Goal: Complete application form: Complete application form

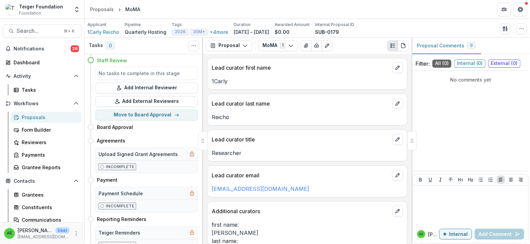
click at [38, 118] on div "Proposals" at bounding box center [49, 117] width 55 height 7
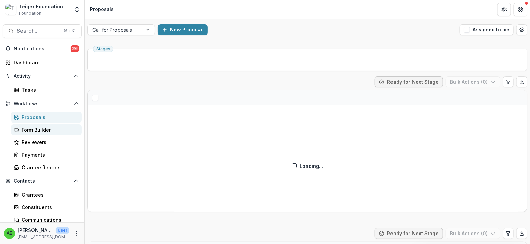
click at [48, 133] on div "Form Builder" at bounding box center [49, 129] width 55 height 7
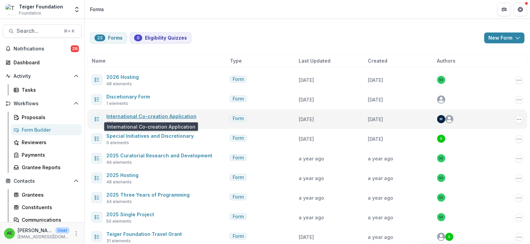
click at [134, 114] on link "International Co-creation Application" at bounding box center [151, 116] width 90 height 6
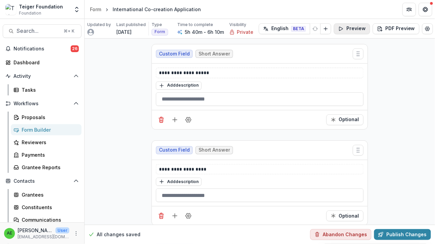
click at [348, 28] on button "Preview" at bounding box center [352, 28] width 36 height 11
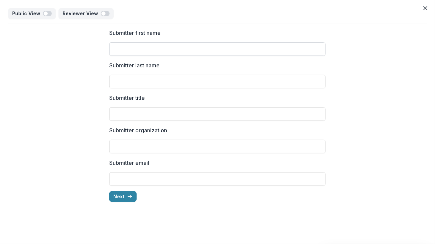
click at [205, 55] on input "Submitter first name" at bounding box center [217, 49] width 217 height 14
click at [156, 88] on div "Submitter first name Submitter last name Submitter title Submitter organization…" at bounding box center [217, 115] width 217 height 184
click at [155, 116] on input "Submitter title" at bounding box center [217, 114] width 217 height 14
click at [136, 151] on input "Submitter organization" at bounding box center [217, 147] width 217 height 14
click at [135, 179] on input "Submitter email" at bounding box center [217, 179] width 217 height 14
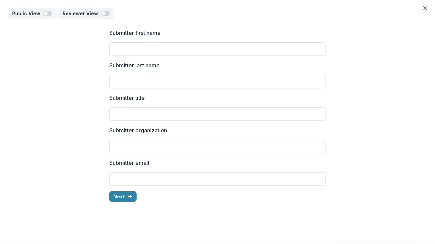
click at [128, 204] on div "Submitter first name Submitter last name Submitter title Submitter organization…" at bounding box center [217, 115] width 217 height 184
click at [128, 197] on icon "button" at bounding box center [129, 196] width 5 height 5
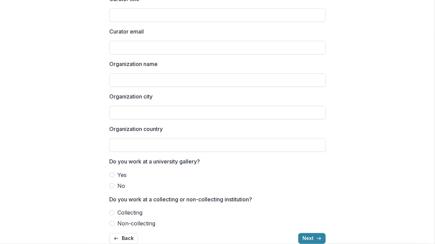
scroll to position [126, 0]
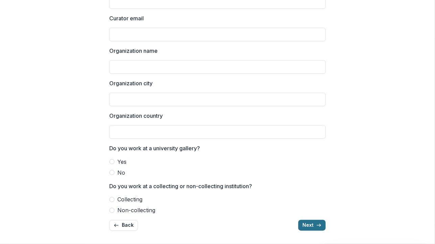
click at [308, 229] on button "Next" at bounding box center [312, 225] width 27 height 11
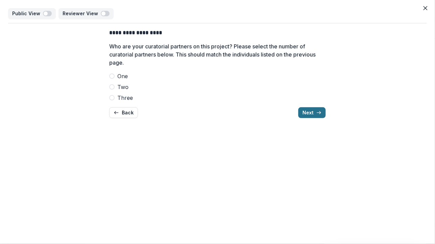
scroll to position [0, 0]
click at [113, 74] on span at bounding box center [111, 75] width 5 height 5
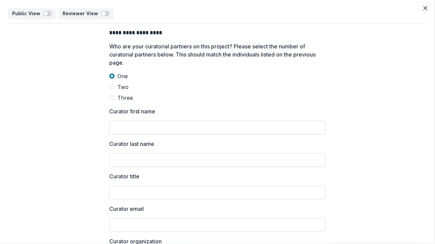
scroll to position [50, 0]
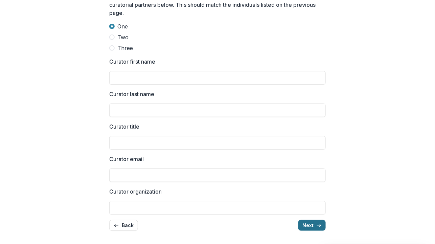
click at [307, 226] on button "Next" at bounding box center [312, 225] width 27 height 11
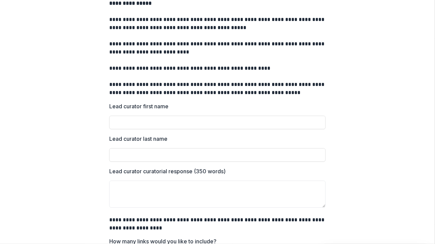
scroll to position [0, 0]
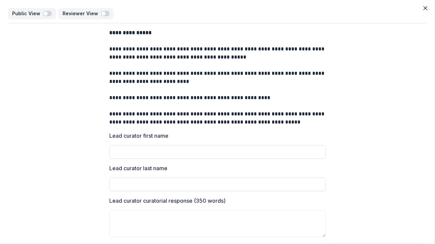
click at [289, 123] on p "**********" at bounding box center [217, 118] width 217 height 16
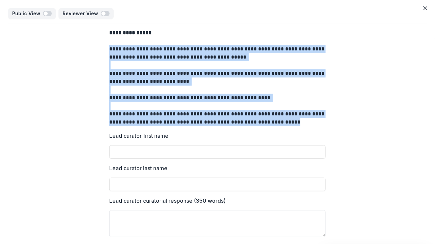
drag, startPoint x: 293, startPoint y: 123, endPoint x: 102, endPoint y: 47, distance: 205.0
click at [102, 47] on div "**********" at bounding box center [217, 211] width 419 height 376
copy div "**********"
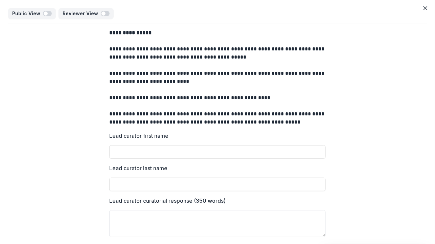
click at [305, 90] on p at bounding box center [217, 90] width 217 height 8
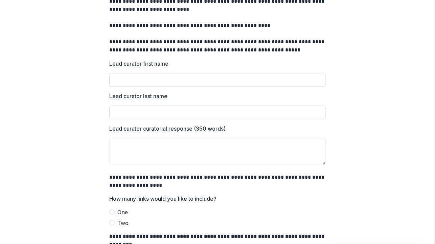
scroll to position [164, 0]
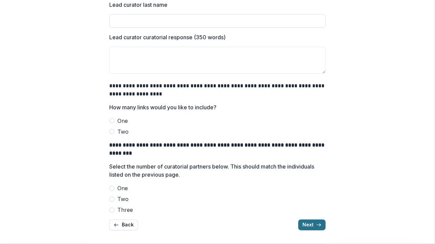
click at [308, 225] on button "Next" at bounding box center [312, 225] width 27 height 11
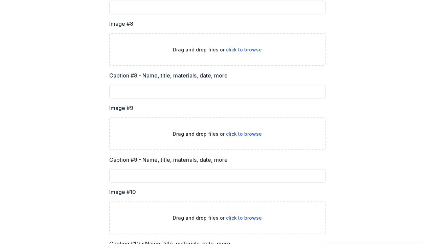
scroll to position [853, 0]
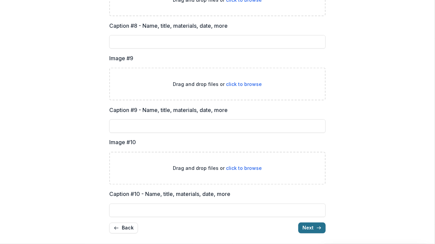
click at [313, 227] on button "Next" at bounding box center [312, 228] width 27 height 11
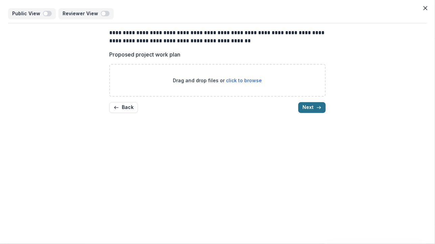
click at [315, 109] on button "Next" at bounding box center [312, 107] width 27 height 11
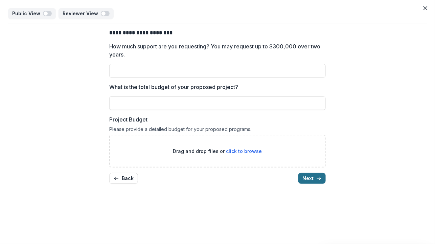
click at [311, 178] on button "Next" at bounding box center [312, 178] width 27 height 11
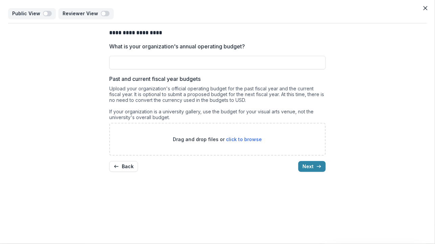
drag, startPoint x: 314, startPoint y: 163, endPoint x: 320, endPoint y: 124, distance: 39.8
click at [320, 124] on div "**********" at bounding box center [217, 100] width 217 height 154
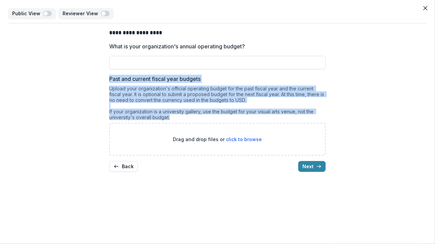
drag, startPoint x: 109, startPoint y: 77, endPoint x: 170, endPoint y: 117, distance: 73.0
click at [170, 117] on div "Past and current fiscal year budgets Upload your organization's official operat…" at bounding box center [217, 115] width 217 height 81
copy div "Past and current fiscal year budgets Upload your organization's official operat…"
click at [298, 103] on div "Upload your organization's official operating budget for the past fiscal year a…" at bounding box center [217, 104] width 217 height 37
click at [259, 86] on div "Upload your organization's official operating budget for the past fiscal year a…" at bounding box center [217, 104] width 217 height 37
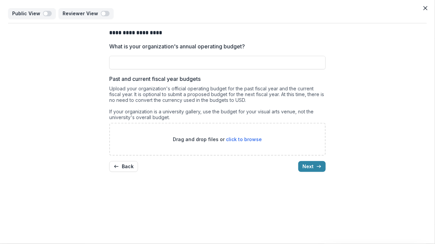
drag, startPoint x: 110, startPoint y: 78, endPoint x: 175, endPoint y: 116, distance: 75.6
click at [175, 116] on div "Past and current fiscal year budgets Upload your organization's official operat…" at bounding box center [217, 115] width 217 height 81
click at [175, 116] on div "Upload your organization's official operating budget for the past fiscal year a…" at bounding box center [217, 104] width 217 height 37
drag, startPoint x: 175, startPoint y: 116, endPoint x: 101, endPoint y: 31, distance: 112.1
click at [101, 31] on div "**********" at bounding box center [217, 100] width 419 height 154
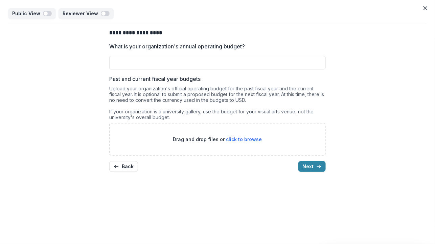
click at [101, 31] on div "**********" at bounding box center [217, 100] width 419 height 154
drag, startPoint x: 101, startPoint y: 31, endPoint x: 126, endPoint y: 58, distance: 36.4
click at [111, 40] on div "**********" at bounding box center [217, 100] width 419 height 154
click at [158, 106] on div "Upload your organization's official operating budget for the past fiscal year a…" at bounding box center [217, 104] width 217 height 37
drag, startPoint x: 179, startPoint y: 121, endPoint x: 141, endPoint y: 81, distance: 55.3
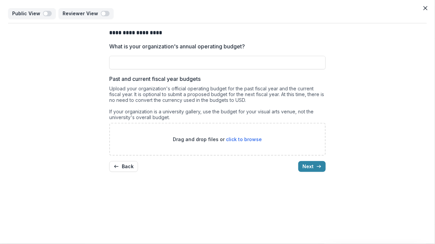
click at [141, 81] on div "Past and current fiscal year budgets Upload your organization's official operat…" at bounding box center [217, 115] width 217 height 81
click at [141, 83] on div "Past and current fiscal year budgets Upload your organization's official operat…" at bounding box center [217, 115] width 217 height 81
drag, startPoint x: 182, startPoint y: 118, endPoint x: 102, endPoint y: 26, distance: 121.7
click at [102, 26] on div "**********" at bounding box center [217, 100] width 419 height 154
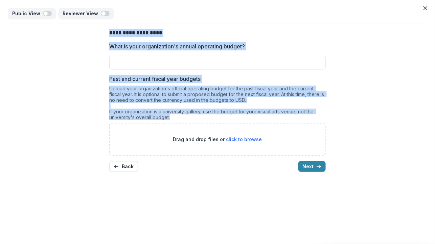
drag, startPoint x: 102, startPoint y: 27, endPoint x: 189, endPoint y: 116, distance: 124.3
click at [189, 116] on div "**********" at bounding box center [217, 100] width 419 height 154
click at [189, 116] on div "Upload your organization's official operating budget for the past fiscal year a…" at bounding box center [217, 104] width 217 height 37
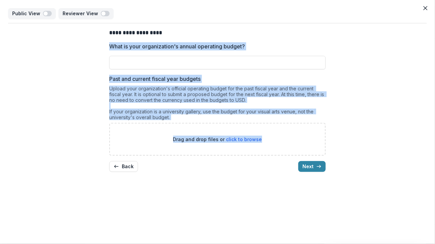
drag, startPoint x: 253, startPoint y: 209, endPoint x: 114, endPoint y: 40, distance: 218.4
click at [114, 40] on div "**********" at bounding box center [217, 122] width 435 height 244
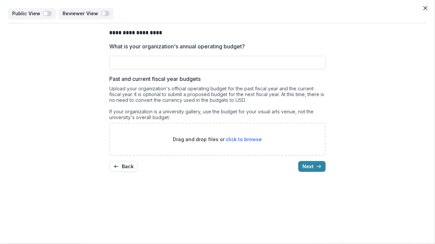
click at [107, 26] on div "**********" at bounding box center [218, 100] width 228 height 154
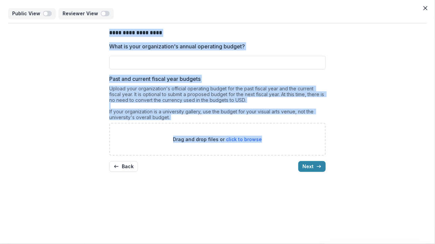
drag, startPoint x: 107, startPoint y: 26, endPoint x: 185, endPoint y: 157, distance: 152.4
click at [185, 157] on div "**********" at bounding box center [218, 100] width 228 height 154
click at [266, 115] on div "Upload your organization's official operating budget for the past fiscal year a…" at bounding box center [217, 104] width 217 height 37
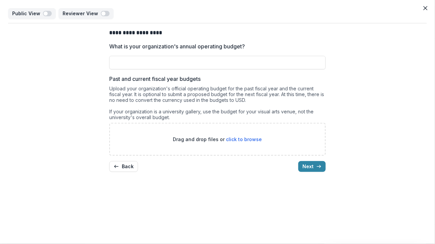
click at [285, 142] on div "Drag and drop files or click to browse" at bounding box center [217, 139] width 217 height 33
click at [120, 157] on div "**********" at bounding box center [217, 100] width 217 height 154
click at [119, 164] on button "Back" at bounding box center [123, 166] width 29 height 11
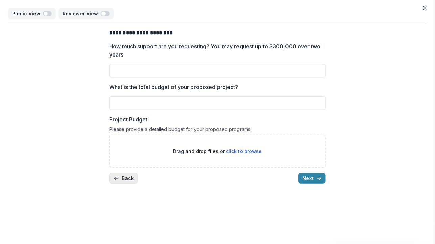
click at [119, 164] on div "Drag and drop files or click to browse" at bounding box center [217, 151] width 217 height 33
click at [127, 176] on button "Back" at bounding box center [123, 178] width 29 height 11
click at [127, 176] on div "**********" at bounding box center [217, 122] width 435 height 244
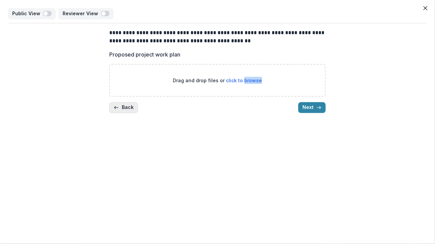
click at [125, 108] on button "Back" at bounding box center [123, 107] width 29 height 11
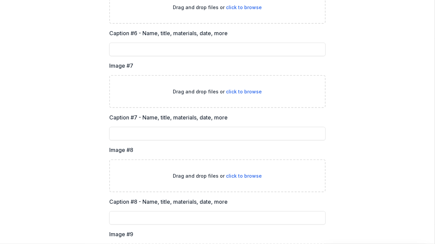
scroll to position [853, 0]
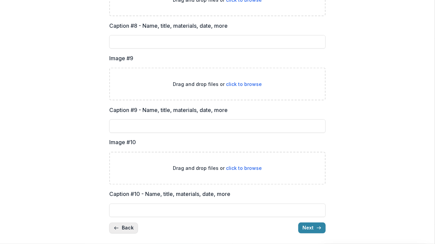
click at [118, 225] on button "Back" at bounding box center [123, 228] width 29 height 11
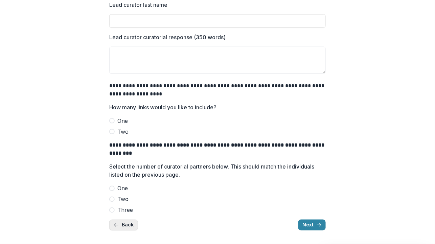
click at [118, 225] on button "Back" at bounding box center [123, 225] width 29 height 11
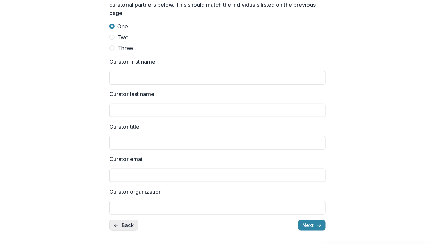
click at [118, 225] on button "Back" at bounding box center [123, 225] width 29 height 11
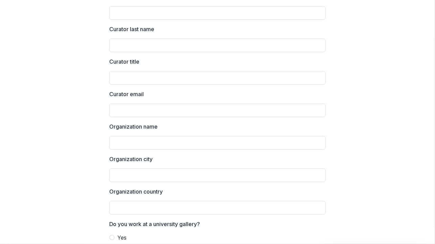
scroll to position [126, 0]
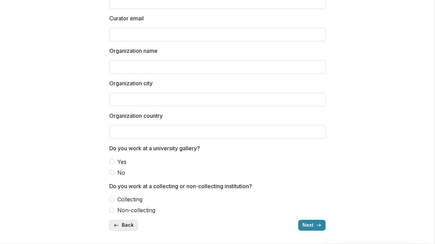
click at [118, 225] on button "Back" at bounding box center [123, 225] width 29 height 11
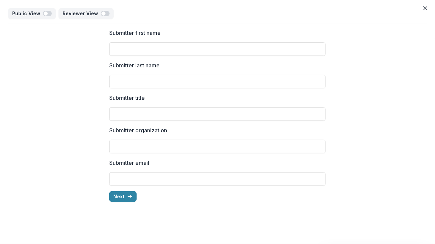
click at [118, 225] on div "Public View Reviewer View Submitter first name Submitter last name Submitter ti…" at bounding box center [217, 122] width 435 height 244
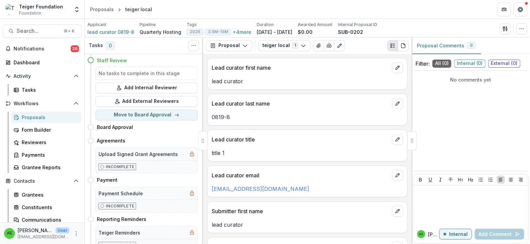
click at [45, 119] on div "Proposals" at bounding box center [49, 117] width 55 height 7
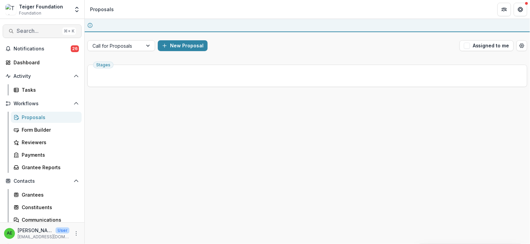
click at [43, 34] on span "Search..." at bounding box center [38, 31] width 43 height 6
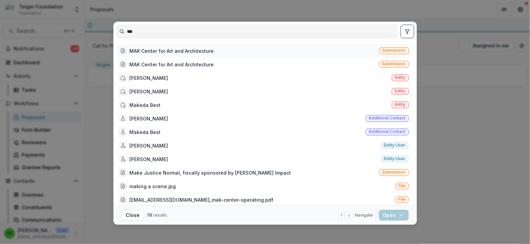
type input "***"
click at [150, 50] on div "MAK Center for Art and Architecture" at bounding box center [172, 50] width 84 height 7
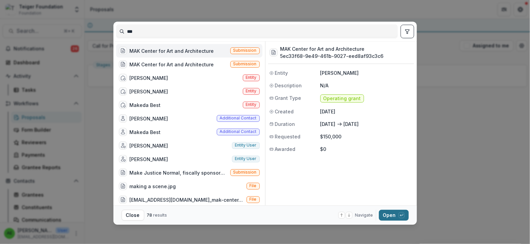
click at [387, 217] on button "Open with enter key" at bounding box center [394, 215] width 30 height 11
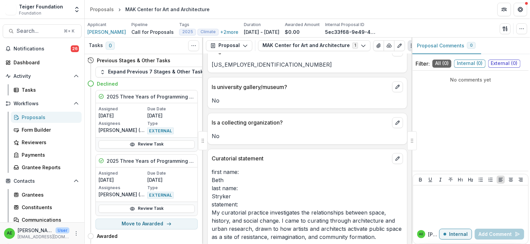
scroll to position [467, 0]
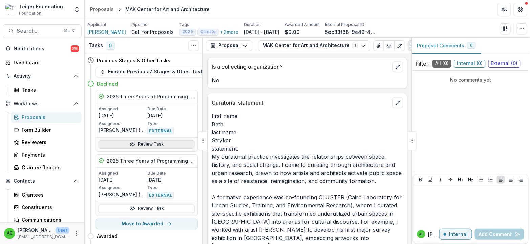
click at [130, 144] on icon at bounding box center [132, 144] width 4 height 3
click at [172, 142] on link "Review Task" at bounding box center [147, 145] width 96 height 8
click at [166, 144] on link "Review Task" at bounding box center [147, 145] width 96 height 8
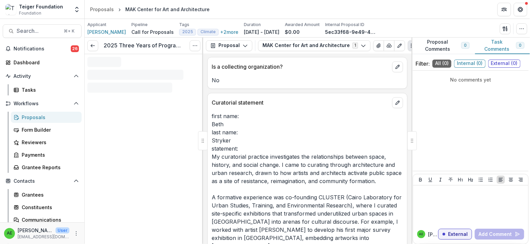
click at [162, 141] on div "2025 Three Years of Programming Review Rubric View task Reopen Task" at bounding box center [144, 141] width 119 height 207
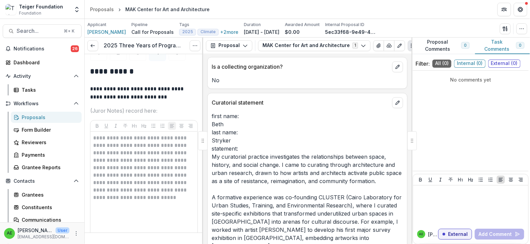
scroll to position [2679, 0]
click at [93, 46] on icon at bounding box center [92, 45] width 5 height 5
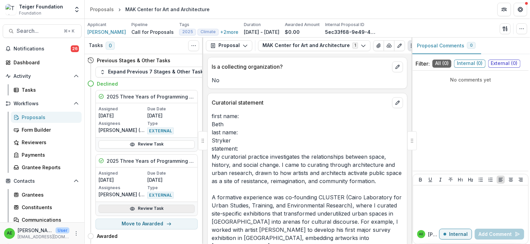
click at [131, 206] on icon at bounding box center [132, 208] width 5 height 5
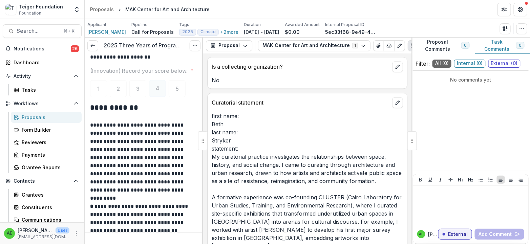
scroll to position [512, 0]
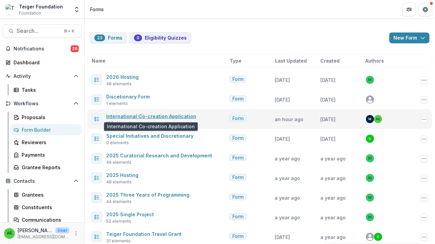
click at [155, 115] on link "International Co-creation Application" at bounding box center [151, 116] width 90 height 6
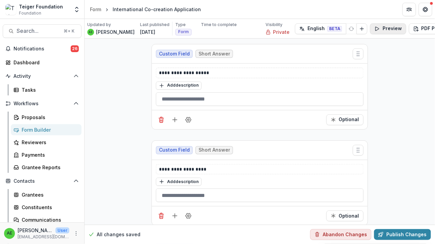
click at [386, 30] on button "Preview" at bounding box center [388, 28] width 36 height 11
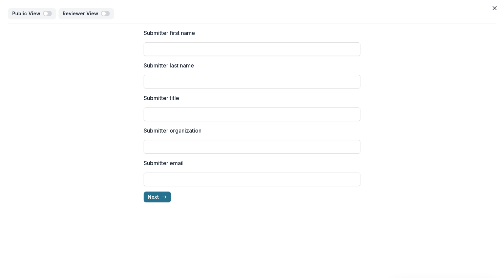
click at [157, 200] on button "Next" at bounding box center [157, 196] width 27 height 11
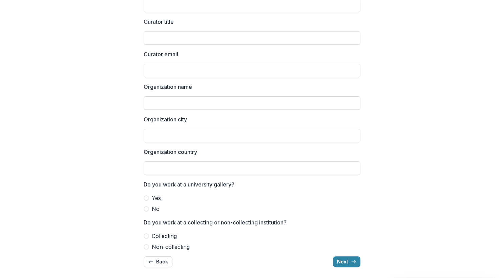
scroll to position [92, 0]
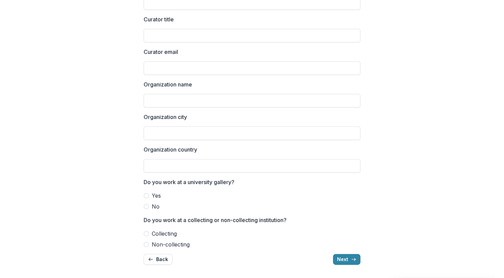
drag, startPoint x: 342, startPoint y: 260, endPoint x: 386, endPoint y: 210, distance: 65.8
click at [386, 210] on div "**********" at bounding box center [252, 100] width 488 height 339
click at [342, 244] on button "Next" at bounding box center [346, 259] width 27 height 11
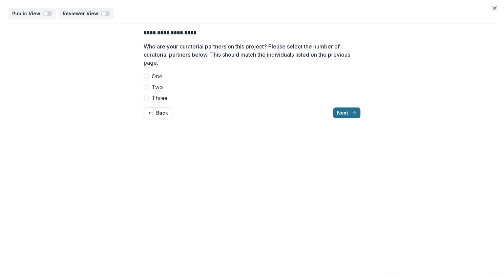
scroll to position [0, 0]
click at [148, 88] on span at bounding box center [146, 86] width 5 height 5
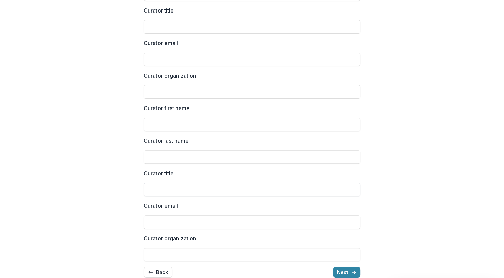
scroll to position [179, 0]
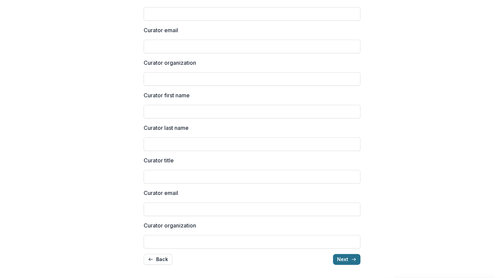
click at [348, 244] on button "Next" at bounding box center [346, 259] width 27 height 11
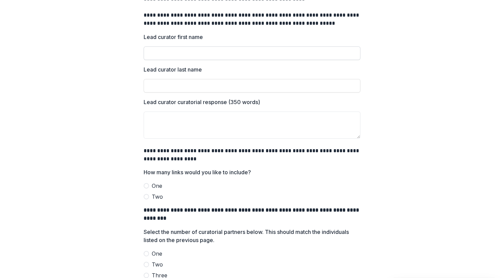
scroll to position [130, 0]
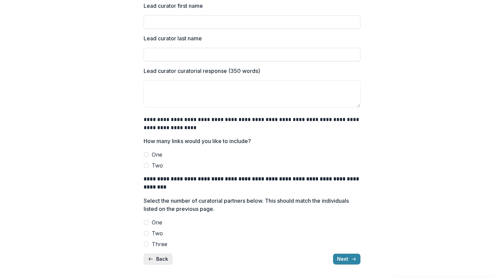
click at [164, 244] on button "Back" at bounding box center [158, 258] width 29 height 11
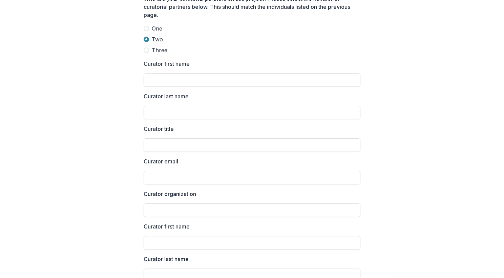
scroll to position [179, 0]
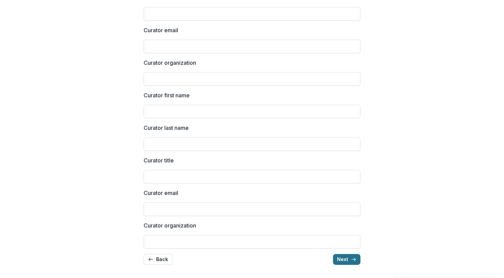
click at [347, 244] on button "Next" at bounding box center [346, 259] width 27 height 11
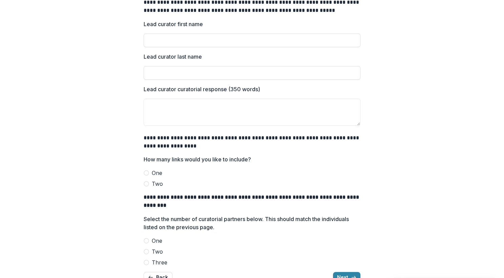
scroll to position [130, 0]
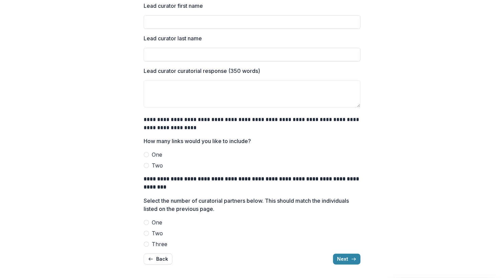
click at [146, 232] on span at bounding box center [146, 232] width 5 height 5
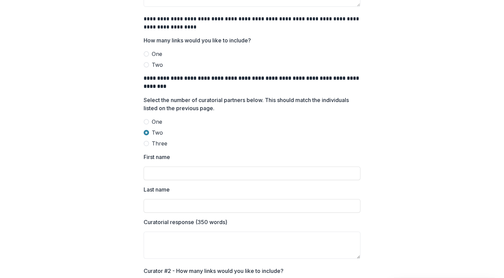
scroll to position [0, 0]
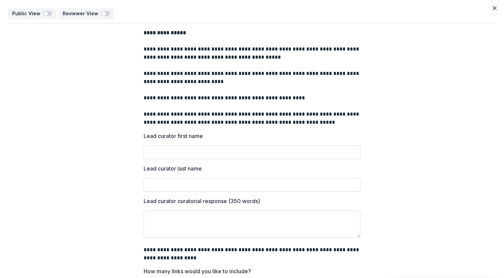
click at [153, 227] on textarea "Lead curator curatorial response (350 words)" at bounding box center [252, 223] width 217 height 27
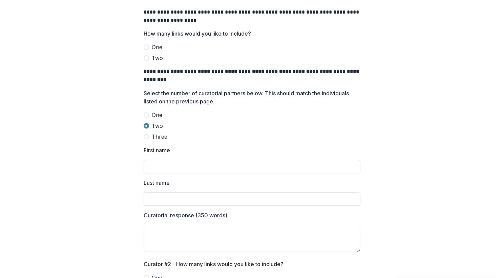
scroll to position [238, 0]
drag, startPoint x: 142, startPoint y: 180, endPoint x: 169, endPoint y: 183, distance: 27.2
click at [169, 183] on div "**********" at bounding box center [252, 125] width 228 height 680
click at [169, 183] on p "Last name" at bounding box center [157, 182] width 26 height 8
click at [169, 191] on input "Last name" at bounding box center [252, 198] width 217 height 14
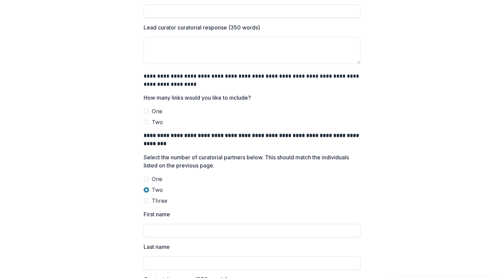
scroll to position [178, 0]
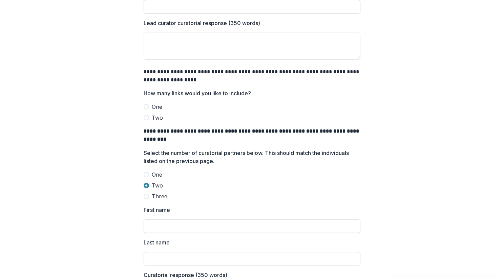
click at [144, 105] on span at bounding box center [146, 106] width 5 height 5
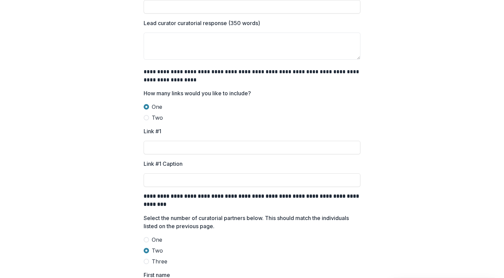
click at [146, 118] on span at bounding box center [146, 117] width 5 height 5
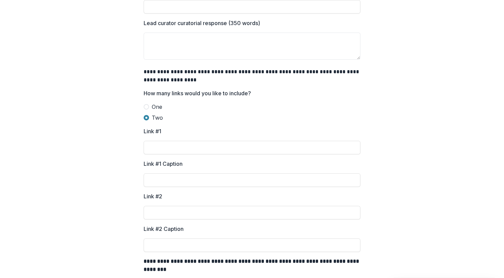
click at [145, 107] on span at bounding box center [146, 106] width 5 height 5
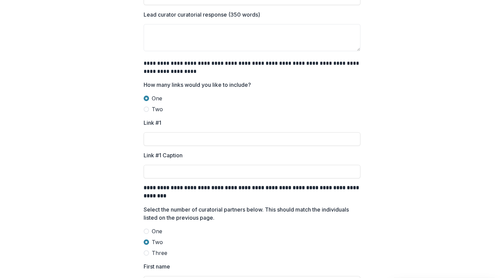
scroll to position [187, 0]
click at [145, 108] on span at bounding box center [146, 108] width 5 height 5
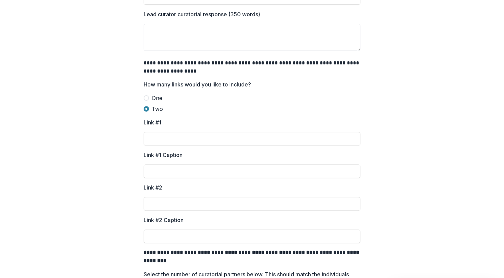
click at [145, 96] on span at bounding box center [146, 97] width 5 height 5
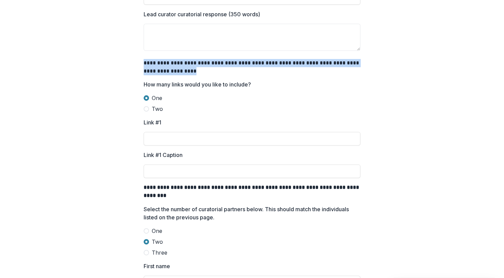
drag, startPoint x: 143, startPoint y: 61, endPoint x: 170, endPoint y: 75, distance: 30.0
click at [170, 75] on p "**********" at bounding box center [252, 67] width 217 height 16
click at [204, 74] on p "**********" at bounding box center [252, 67] width 217 height 16
drag, startPoint x: 171, startPoint y: 74, endPoint x: 130, endPoint y: 64, distance: 42.0
click at [130, 64] on div "**********" at bounding box center [252, 209] width 488 height 745
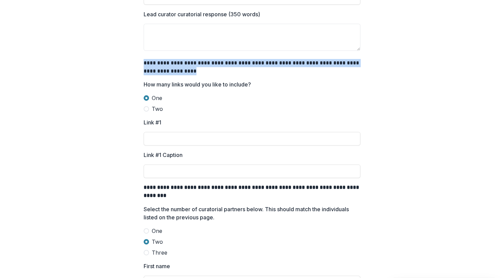
copy p "**********"
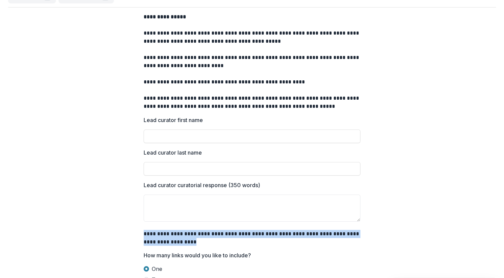
scroll to position [0, 0]
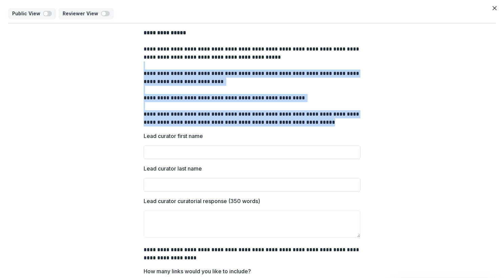
drag, startPoint x: 328, startPoint y: 125, endPoint x: 154, endPoint y: 67, distance: 183.1
click at [154, 67] on div "**********" at bounding box center [252, 78] width 217 height 98
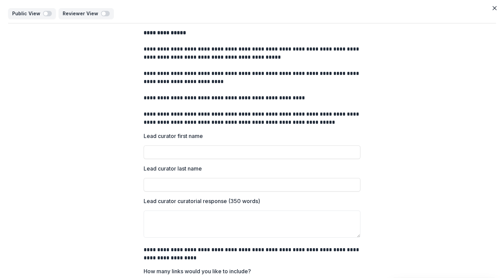
click at [190, 50] on p "**********" at bounding box center [252, 53] width 217 height 16
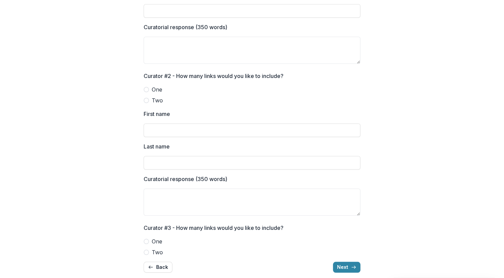
scroll to position [498, 0]
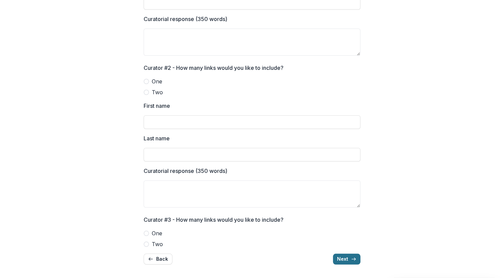
click at [341, 244] on button "Next" at bounding box center [346, 258] width 27 height 11
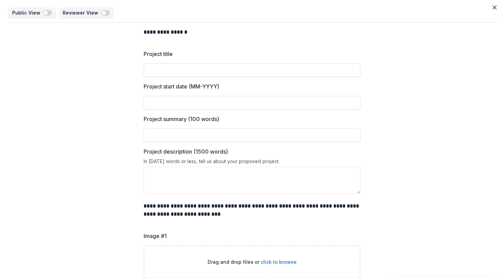
scroll to position [0, 0]
click at [223, 121] on label "Project summary (100 words)" at bounding box center [250, 119] width 213 height 8
click at [223, 129] on input "Project summary (100 words)" at bounding box center [252, 136] width 217 height 14
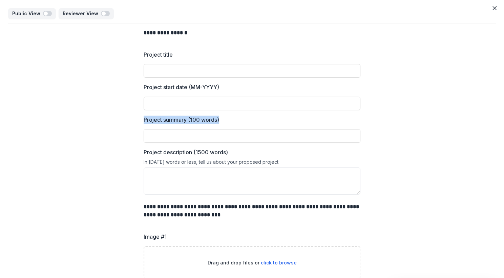
drag, startPoint x: 223, startPoint y: 121, endPoint x: 129, endPoint y: 118, distance: 93.8
copy p "Project summary (100 words)"
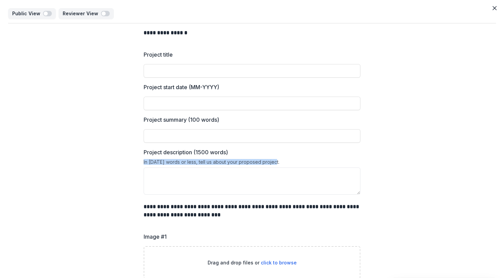
drag, startPoint x: 274, startPoint y: 162, endPoint x: 124, endPoint y: 163, distance: 150.4
copy div "In [DATE] words or less, tell us about your proposed project."
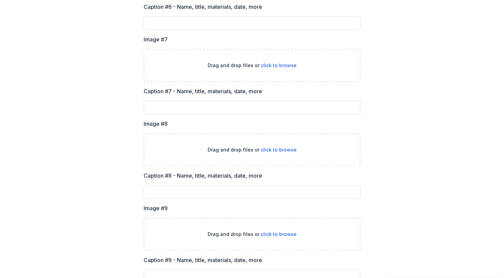
scroll to position [819, 0]
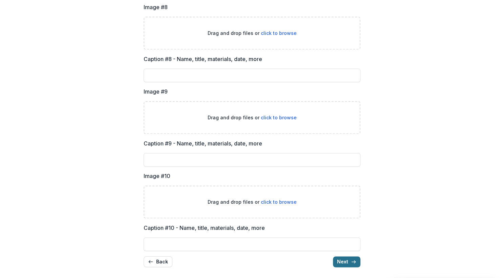
click at [347, 244] on button "Next" at bounding box center [346, 261] width 27 height 11
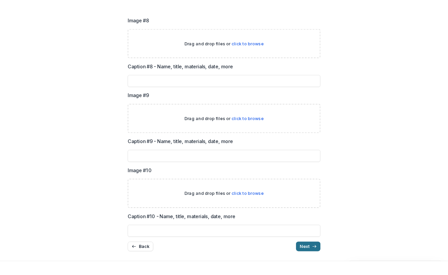
scroll to position [0, 0]
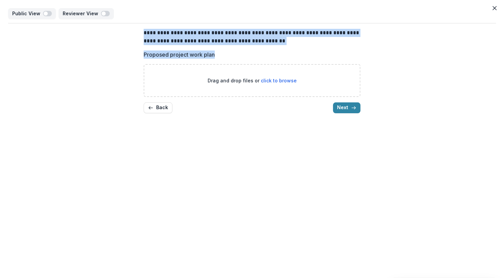
drag, startPoint x: 221, startPoint y: 56, endPoint x: 136, endPoint y: 36, distance: 87.7
click at [136, 36] on div "**********" at bounding box center [252, 70] width 488 height 95
drag, startPoint x: 138, startPoint y: 30, endPoint x: 218, endPoint y: 55, distance: 84.2
click at [218, 55] on div "**********" at bounding box center [252, 70] width 228 height 95
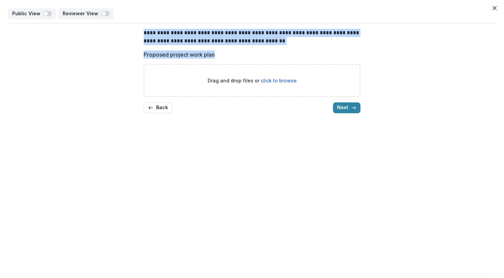
click at [218, 55] on label "Proposed project work plan" at bounding box center [250, 54] width 213 height 8
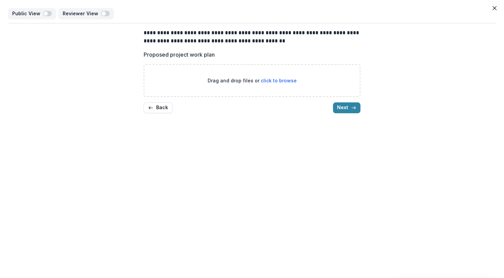
drag, startPoint x: 353, startPoint y: 110, endPoint x: 365, endPoint y: 128, distance: 21.4
click at [365, 128] on div "**********" at bounding box center [252, 139] width 504 height 278
click at [352, 108] on icon "button" at bounding box center [353, 107] width 5 height 5
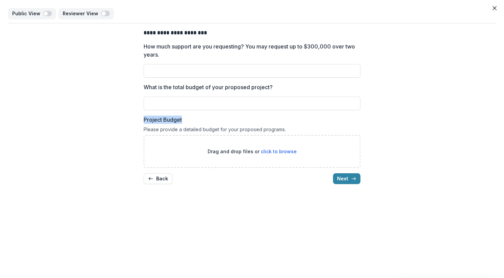
drag, startPoint x: 144, startPoint y: 117, endPoint x: 187, endPoint y: 122, distance: 43.3
click at [187, 122] on label "Project Budget" at bounding box center [250, 119] width 213 height 8
copy p "Project Budget"
click at [346, 174] on button "Next" at bounding box center [346, 178] width 27 height 11
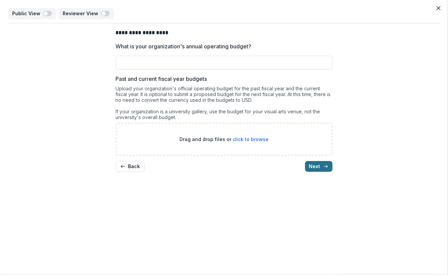
click at [318, 169] on button "Next" at bounding box center [318, 166] width 27 height 11
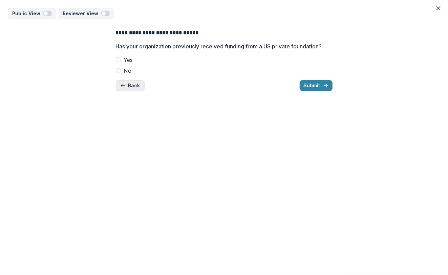
click at [126, 86] on button "Back" at bounding box center [130, 85] width 29 height 11
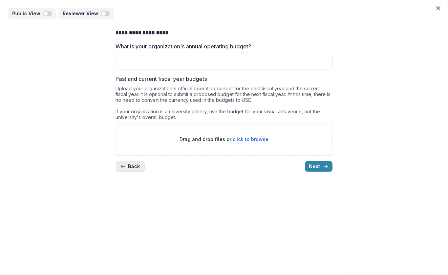
click at [128, 168] on button "Back" at bounding box center [130, 166] width 29 height 11
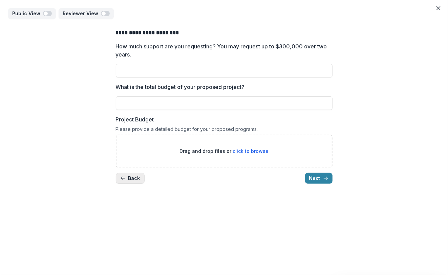
click at [128, 168] on div "**********" at bounding box center [224, 106] width 217 height 166
click at [129, 176] on button "Back" at bounding box center [130, 178] width 29 height 11
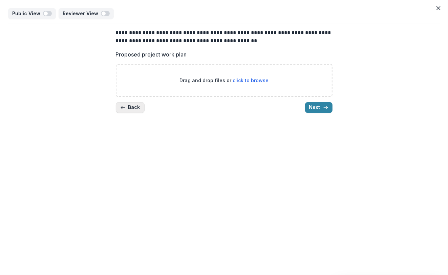
click at [129, 106] on button "Back" at bounding box center [130, 107] width 29 height 11
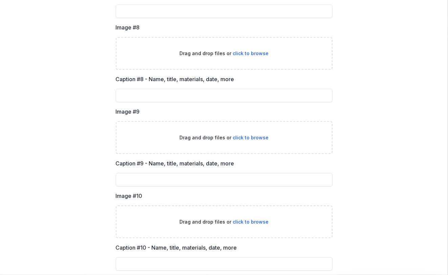
scroll to position [822, 0]
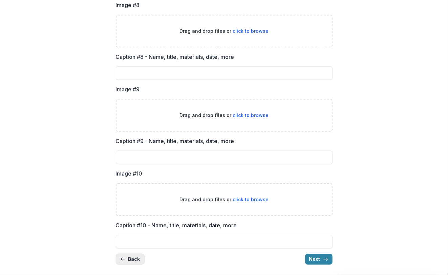
click at [123, 244] on icon "button" at bounding box center [122, 259] width 5 height 5
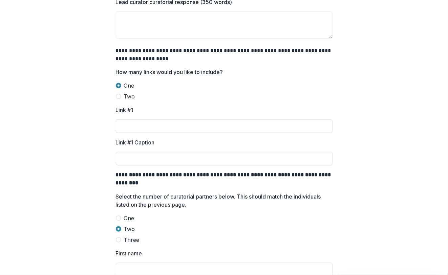
scroll to position [501, 0]
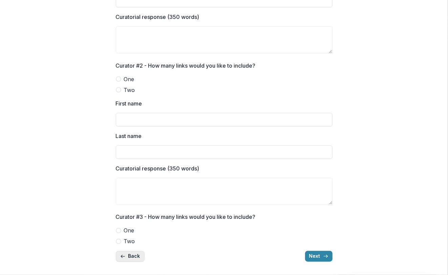
click at [122, 244] on button "Back" at bounding box center [130, 256] width 29 height 11
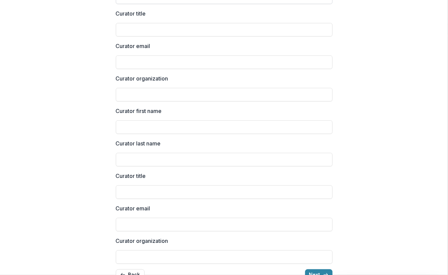
scroll to position [181, 0]
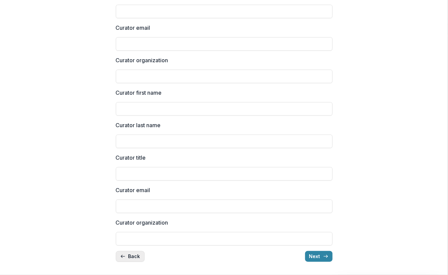
click at [119, 244] on button "Back" at bounding box center [130, 256] width 29 height 11
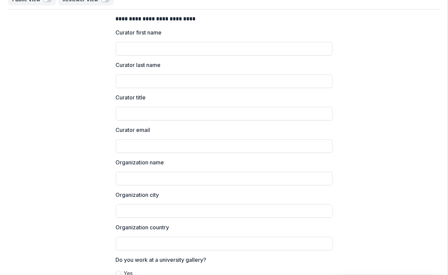
scroll to position [94, 0]
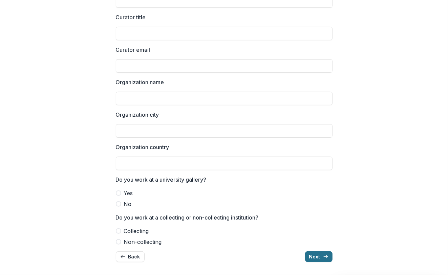
click at [317, 244] on button "Next" at bounding box center [318, 257] width 27 height 11
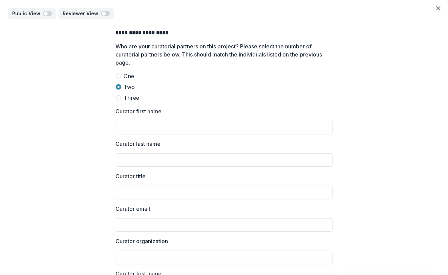
scroll to position [181, 0]
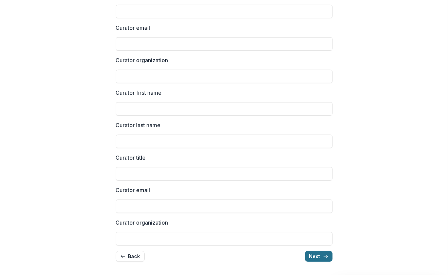
click at [312, 244] on button "Next" at bounding box center [318, 256] width 27 height 11
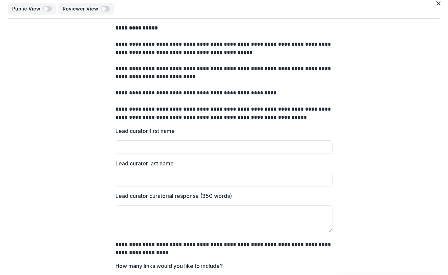
scroll to position [501, 0]
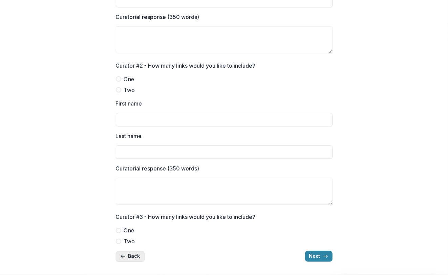
click at [135, 244] on button "Back" at bounding box center [130, 256] width 29 height 11
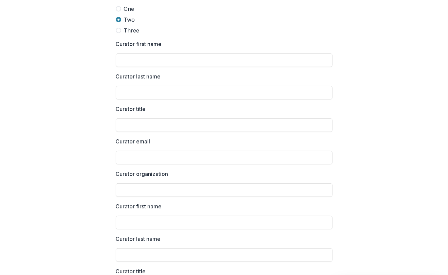
scroll to position [0, 0]
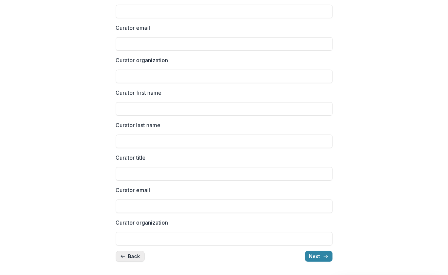
click at [135, 244] on button "Back" at bounding box center [130, 256] width 29 height 11
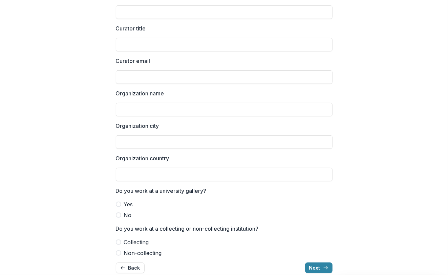
scroll to position [94, 0]
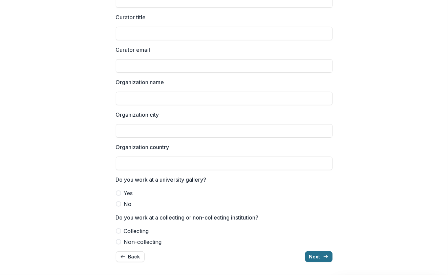
click at [310, 244] on button "Next" at bounding box center [318, 257] width 27 height 11
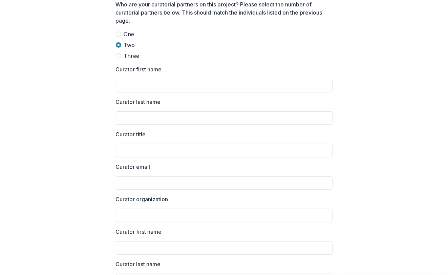
scroll to position [181, 0]
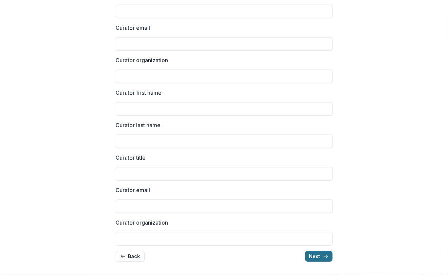
click at [315, 244] on button "Next" at bounding box center [318, 256] width 27 height 11
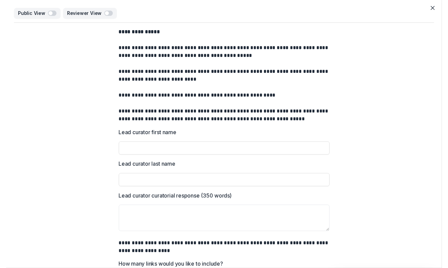
scroll to position [501, 0]
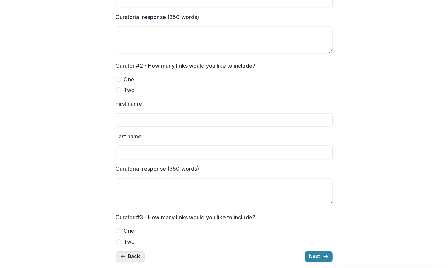
click at [130, 244] on button "Back" at bounding box center [130, 256] width 29 height 11
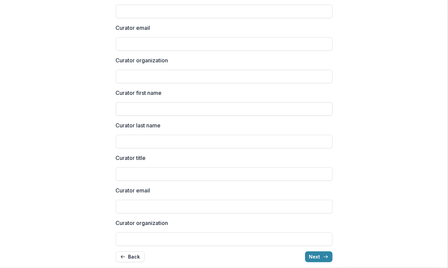
scroll to position [0, 0]
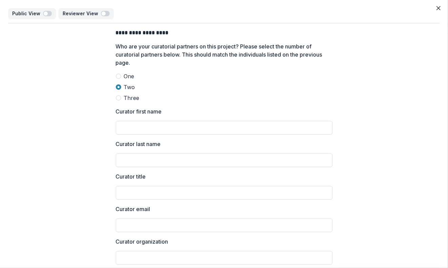
click at [117, 75] on span at bounding box center [118, 75] width 5 height 5
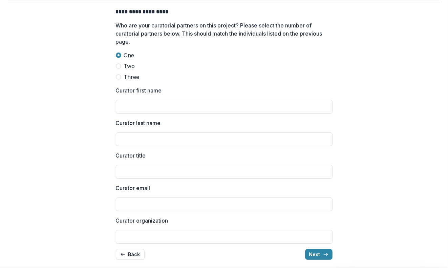
scroll to position [26, 0]
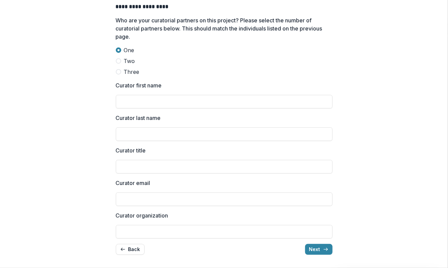
click at [118, 72] on span at bounding box center [118, 71] width 5 height 5
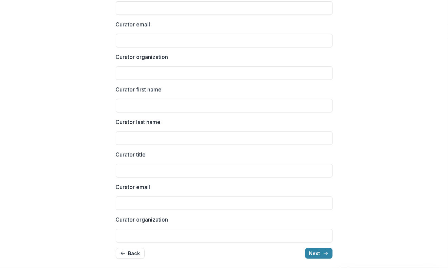
scroll to position [351, 0]
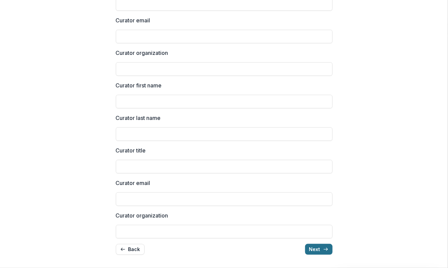
click at [316, 244] on button "Next" at bounding box center [318, 249] width 27 height 11
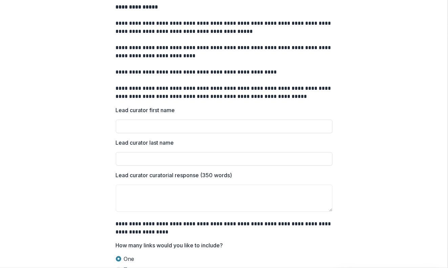
scroll to position [0, 0]
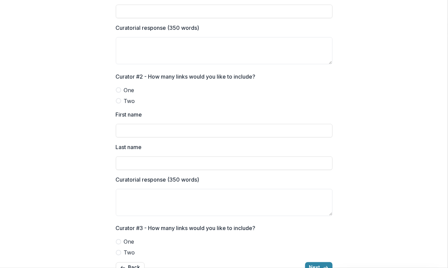
scroll to position [508, 0]
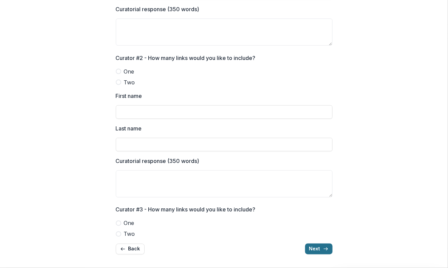
click at [315, 244] on button "Next" at bounding box center [318, 248] width 27 height 11
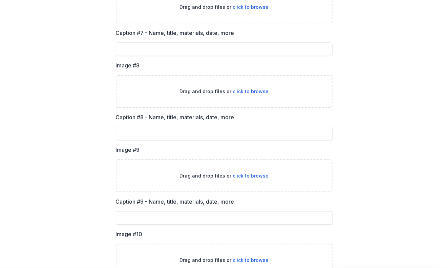
scroll to position [829, 0]
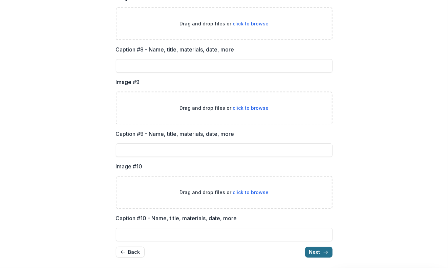
click at [308, 244] on button "Next" at bounding box center [318, 252] width 27 height 11
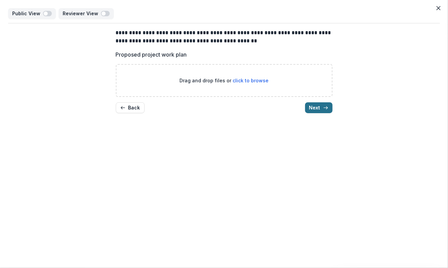
scroll to position [0, 0]
click at [313, 109] on button "Next" at bounding box center [318, 107] width 27 height 11
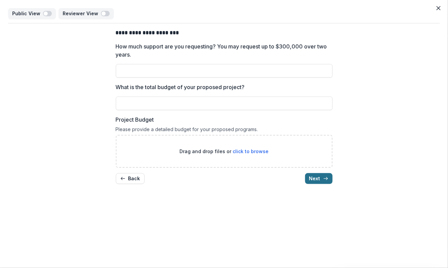
click at [313, 179] on button "Next" at bounding box center [318, 178] width 27 height 11
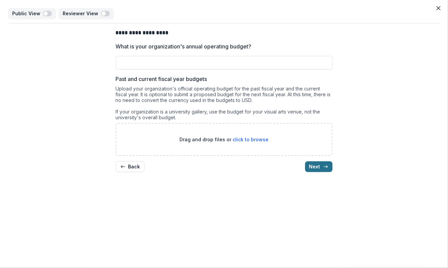
click at [318, 164] on button "Next" at bounding box center [318, 166] width 27 height 11
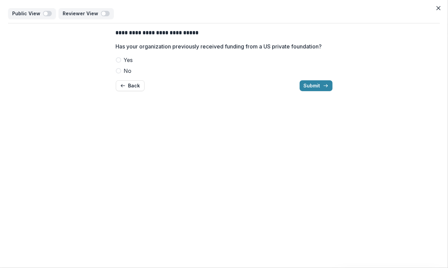
click at [120, 57] on label "Yes" at bounding box center [224, 60] width 217 height 8
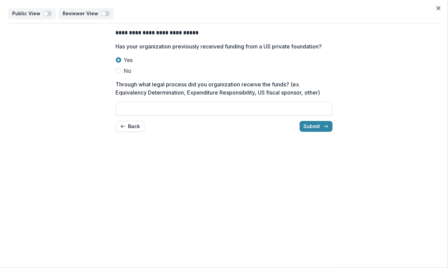
click at [120, 73] on label "No" at bounding box center [224, 71] width 217 height 8
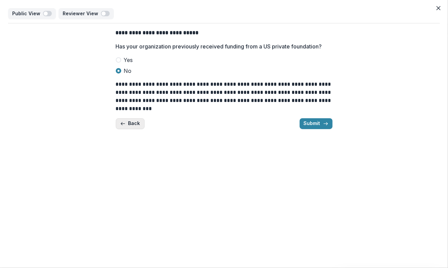
click at [123, 124] on line "button" at bounding box center [123, 124] width 4 height 0
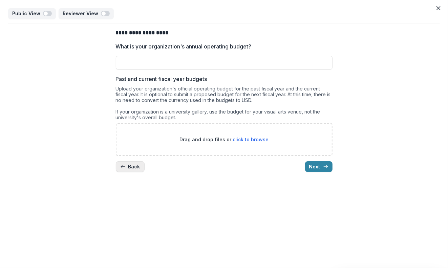
click at [122, 164] on icon "button" at bounding box center [122, 166] width 5 height 5
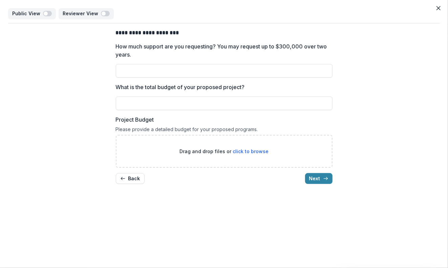
click at [123, 169] on div "**********" at bounding box center [224, 106] width 217 height 166
click at [123, 178] on line "button" at bounding box center [123, 178] width 4 height 0
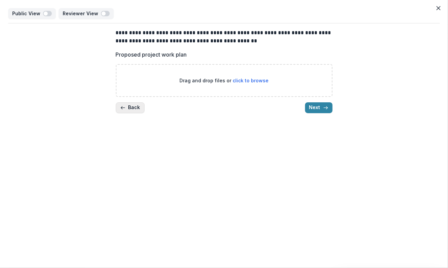
click at [130, 107] on button "Back" at bounding box center [130, 107] width 29 height 11
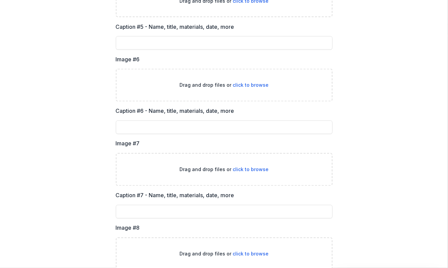
scroll to position [829, 0]
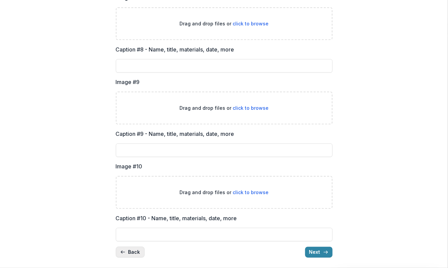
click at [127, 244] on button "Back" at bounding box center [130, 252] width 29 height 11
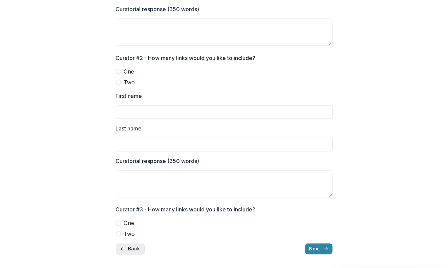
click at [127, 244] on button "Back" at bounding box center [130, 248] width 29 height 11
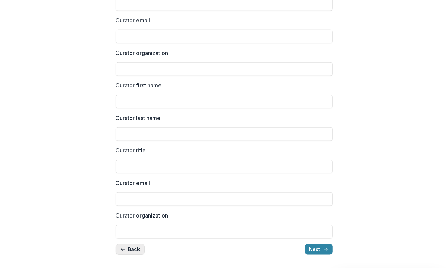
click at [127, 244] on button "Back" at bounding box center [130, 249] width 29 height 11
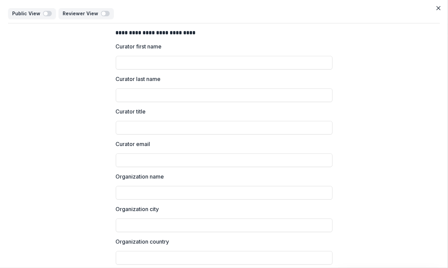
scroll to position [102, 0]
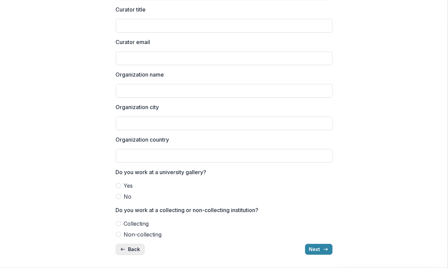
click at [127, 244] on button "Back" at bounding box center [130, 249] width 29 height 11
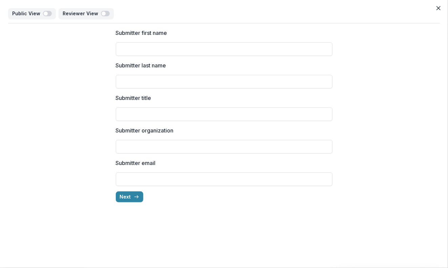
scroll to position [0, 0]
click at [91, 142] on div "Submitter first name Submitter last name Submitter title Submitter organization…" at bounding box center [224, 115] width 432 height 184
click at [129, 199] on button "Next" at bounding box center [129, 196] width 27 height 11
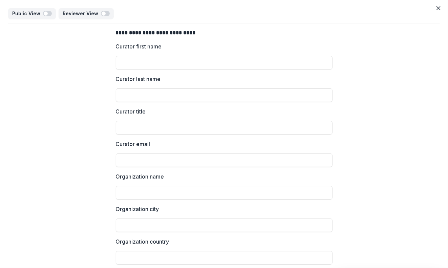
scroll to position [102, 0]
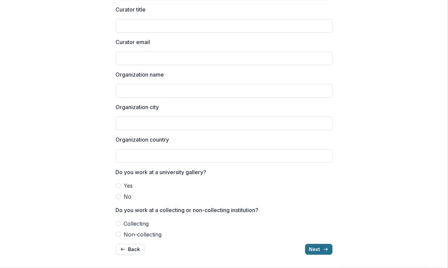
click at [316, 244] on button "Next" at bounding box center [318, 249] width 27 height 11
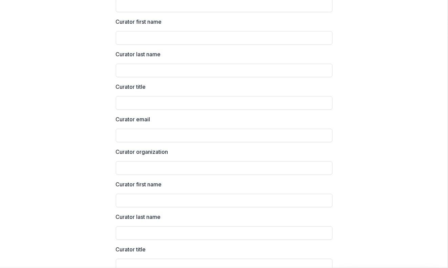
scroll to position [351, 0]
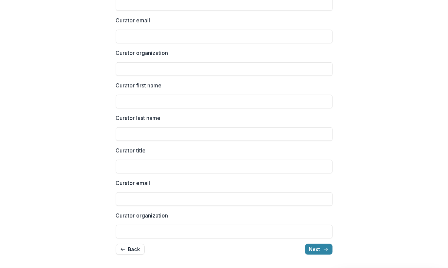
click at [303, 244] on div "Back Next" at bounding box center [224, 249] width 217 height 11
click at [306, 244] on button "Next" at bounding box center [318, 249] width 27 height 11
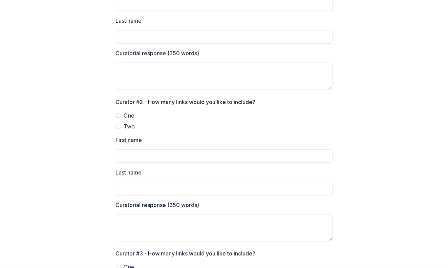
scroll to position [508, 0]
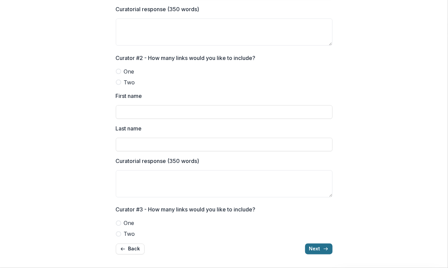
click at [316, 244] on button "Next" at bounding box center [318, 248] width 27 height 11
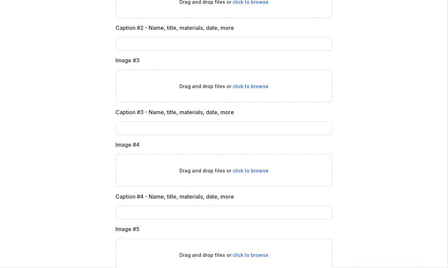
scroll to position [393, 0]
